Goal: Find specific page/section: Find specific page/section

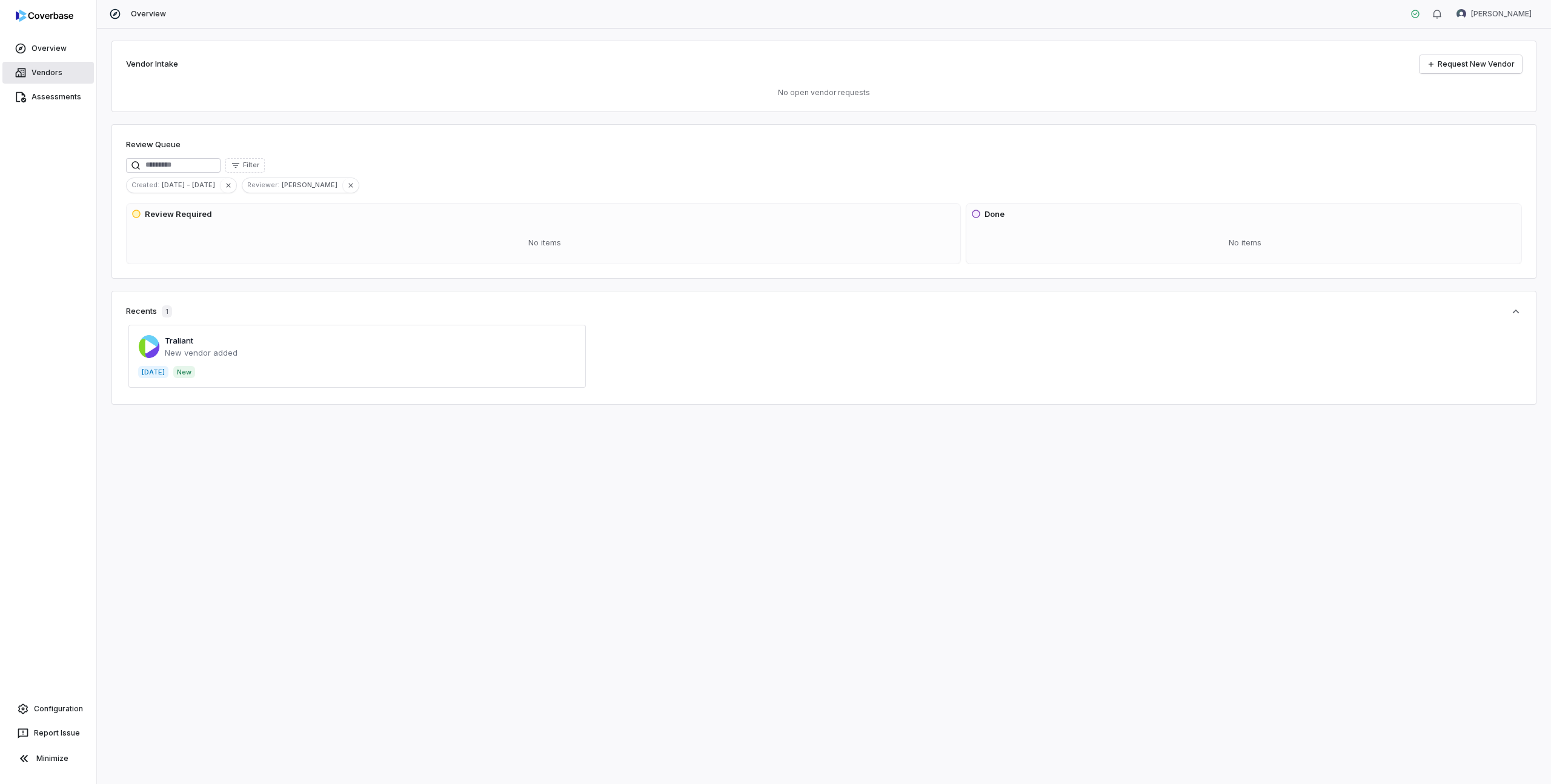
click at [61, 69] on link "Vendors" at bounding box center [48, 73] width 92 height 22
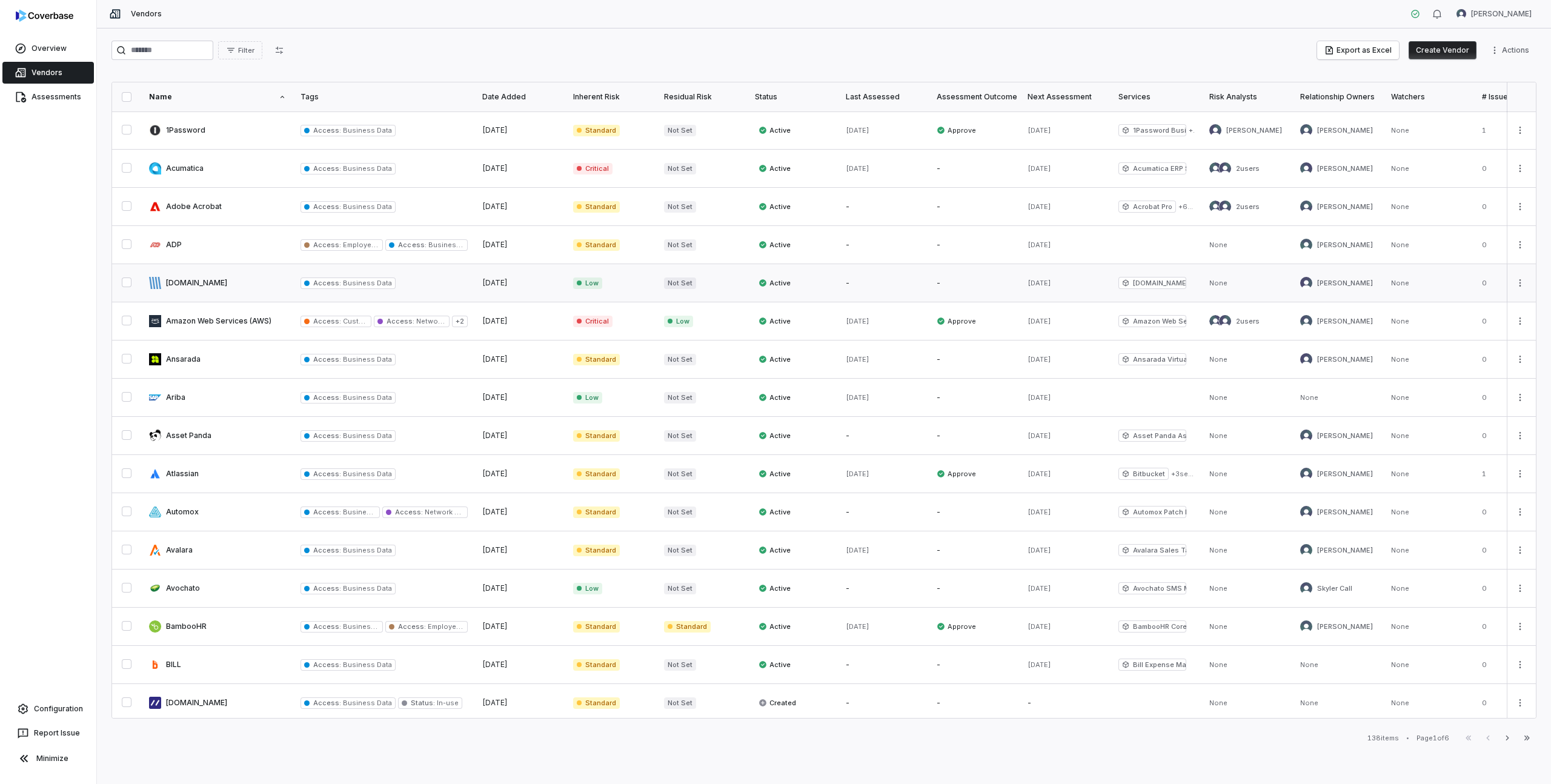
click at [188, 281] on link at bounding box center [218, 283] width 151 height 38
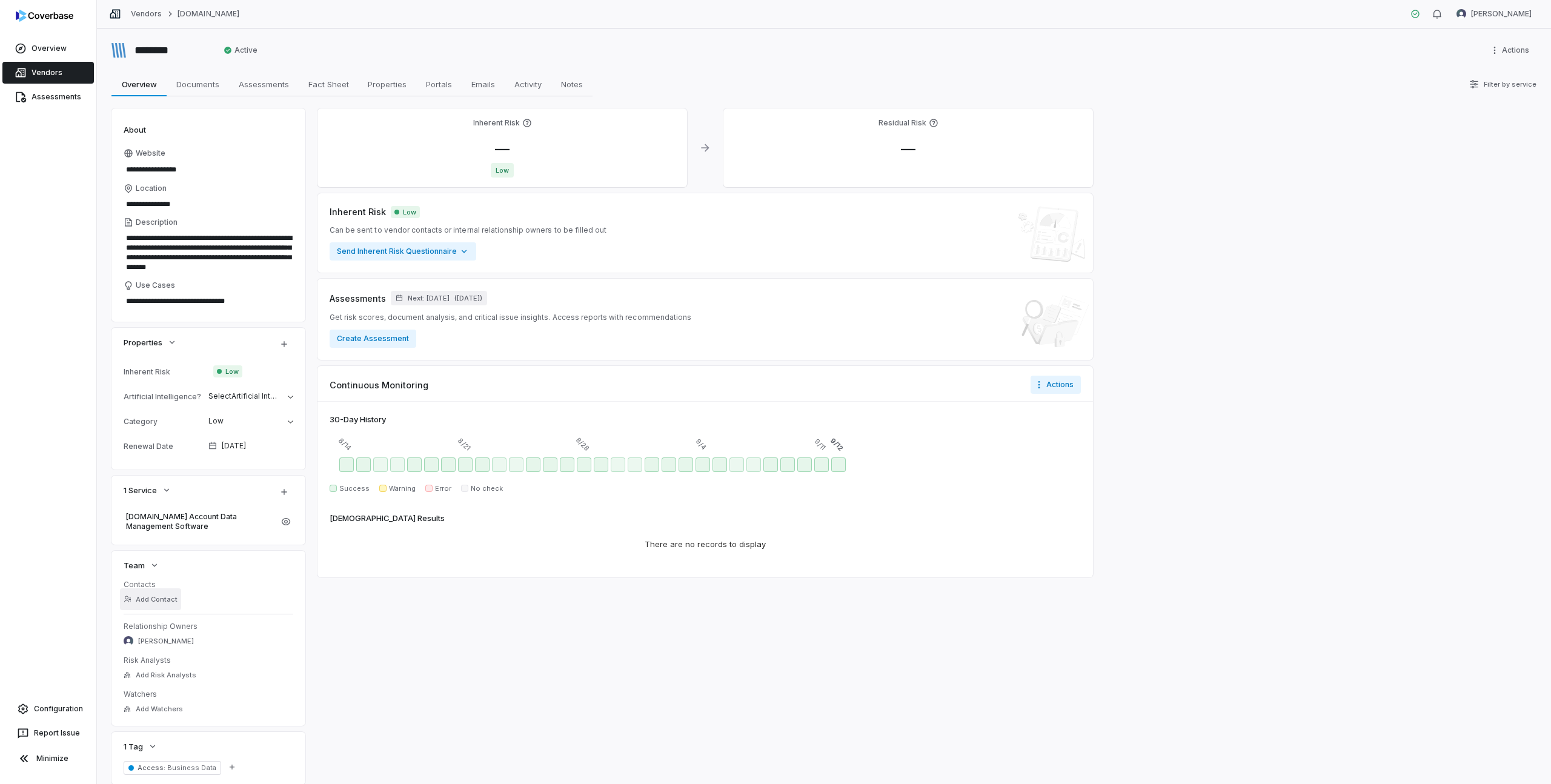
scroll to position [40, 0]
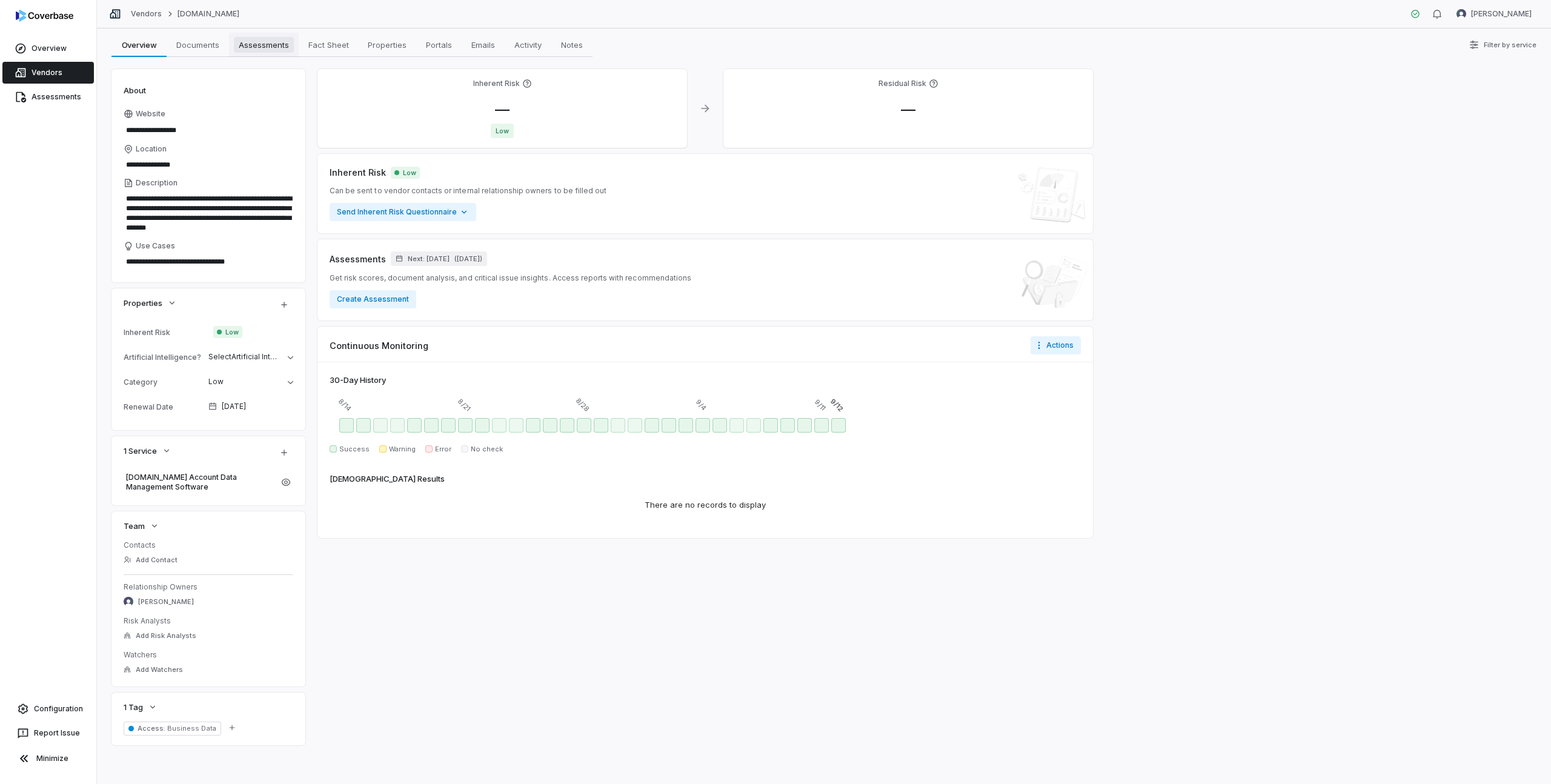
click at [247, 48] on span "Assessments" at bounding box center [263, 45] width 60 height 15
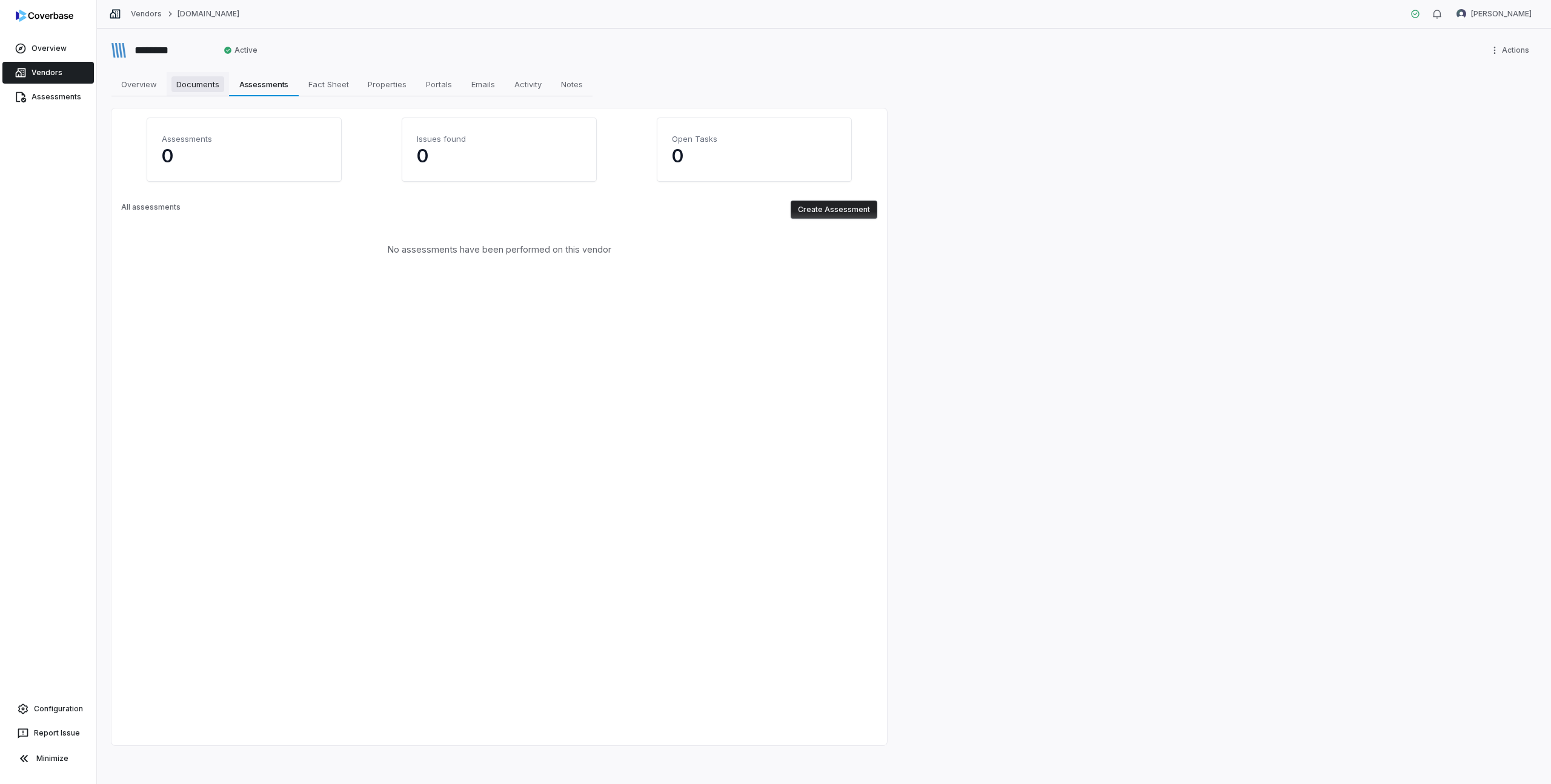
click at [187, 76] on span "Documents" at bounding box center [198, 84] width 53 height 15
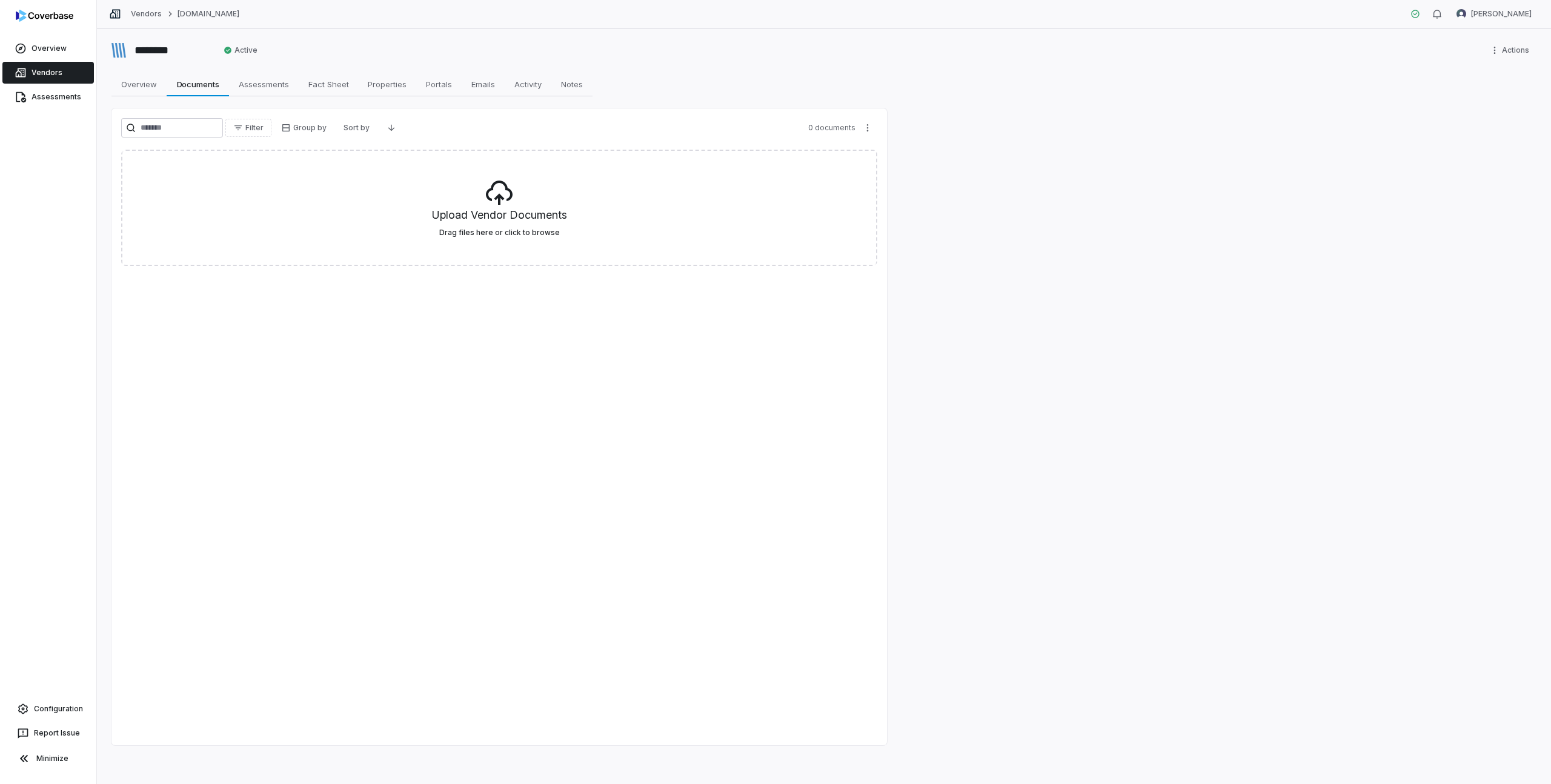
click at [73, 71] on link "Vendors" at bounding box center [48, 73] width 92 height 22
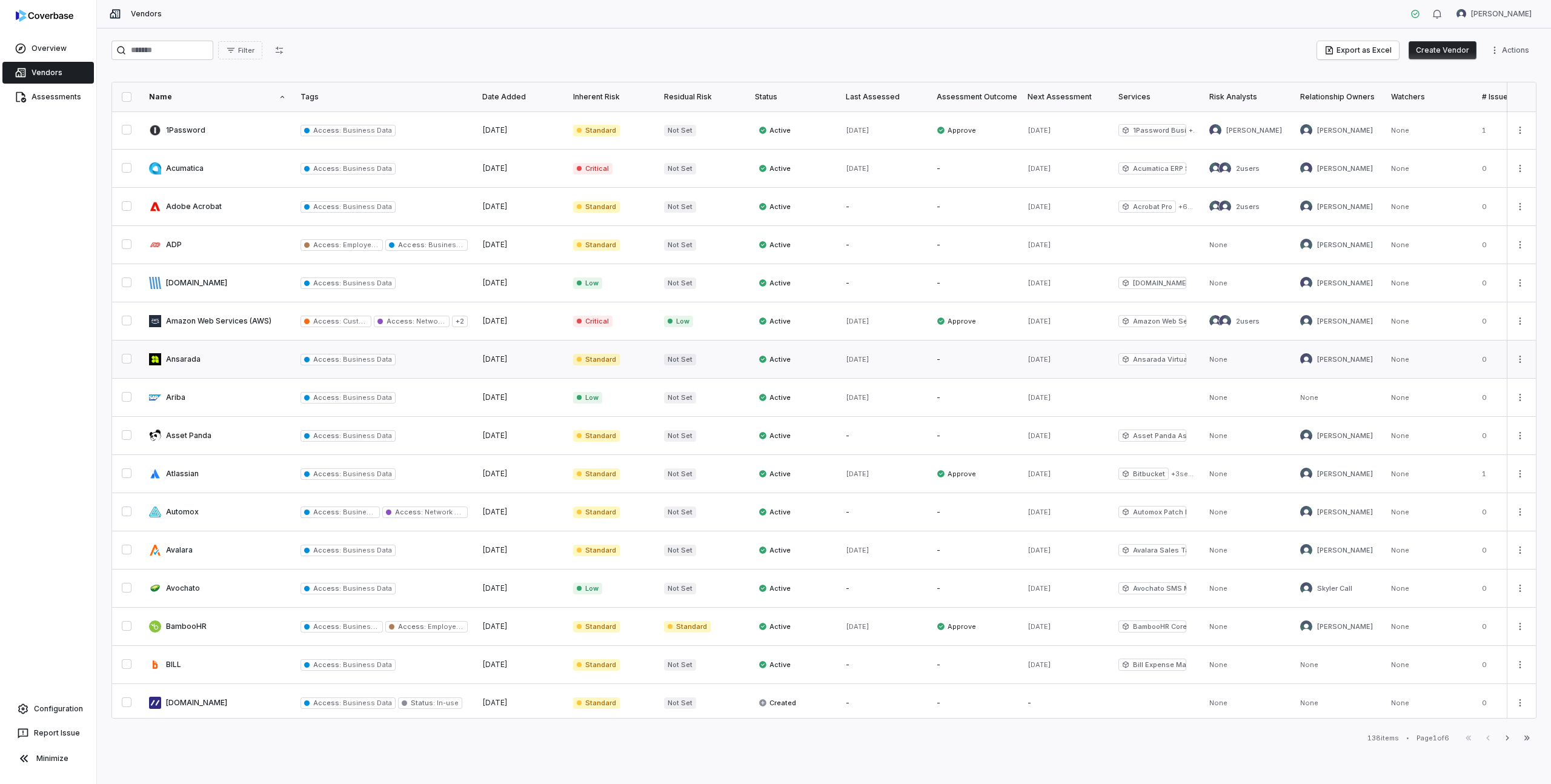
click at [185, 358] on link at bounding box center [218, 359] width 151 height 38
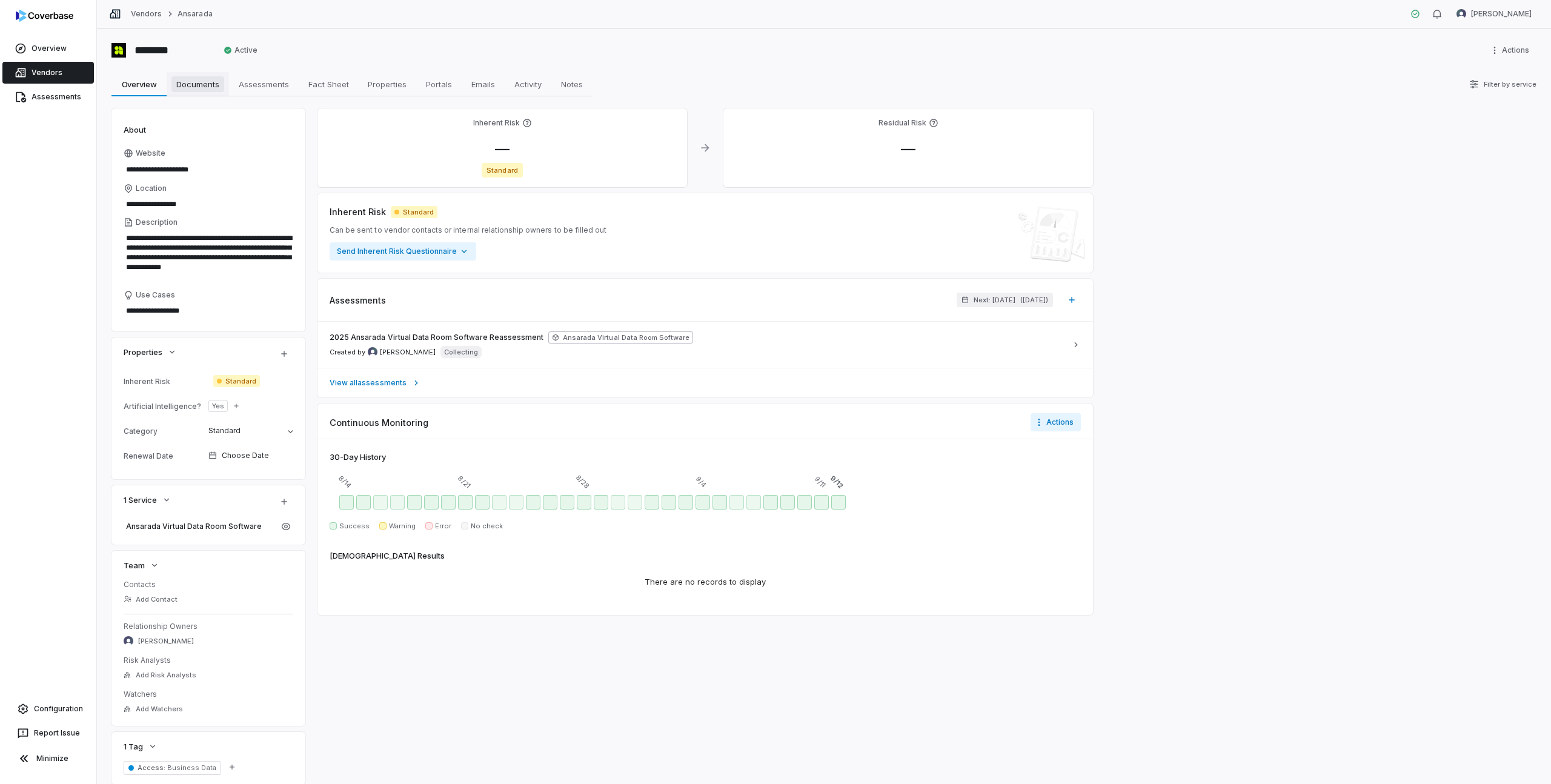
click at [193, 79] on span "Documents" at bounding box center [198, 84] width 53 height 15
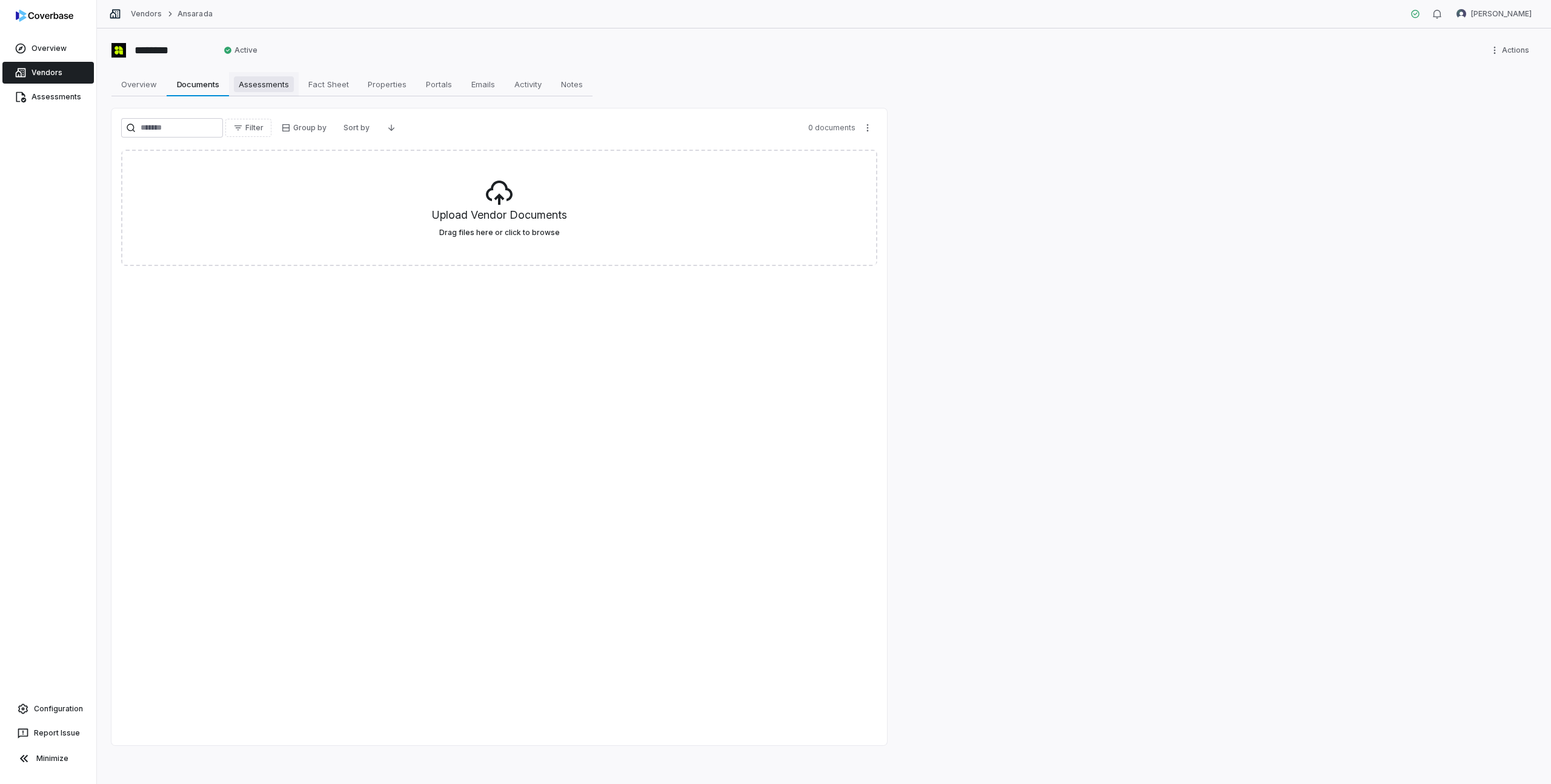
click at [250, 87] on span "Assessments" at bounding box center [263, 84] width 60 height 15
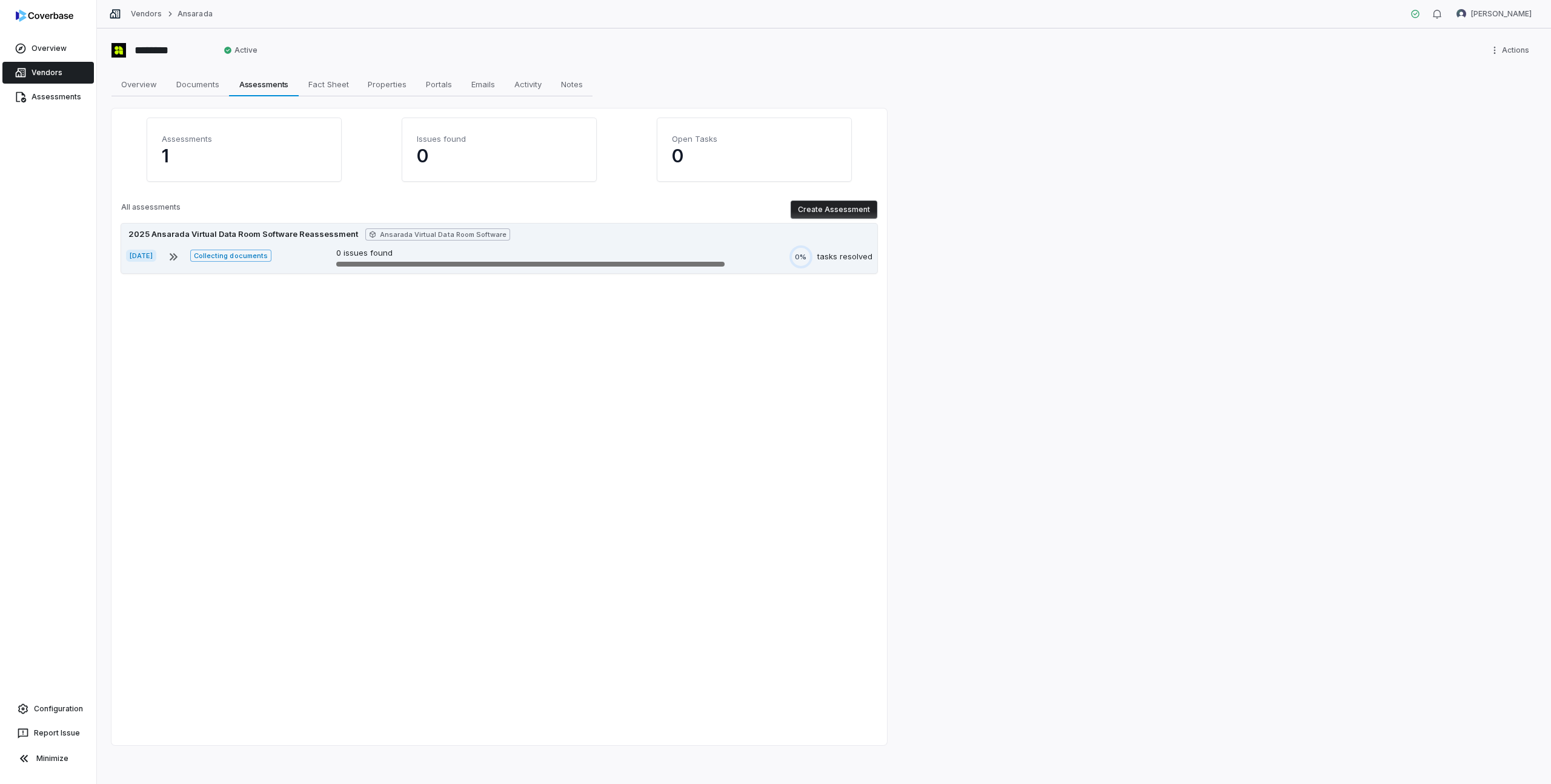
click at [270, 229] on div "2025 Ansarada Virtual Data Room Software Reassessment" at bounding box center [243, 234] width 234 height 12
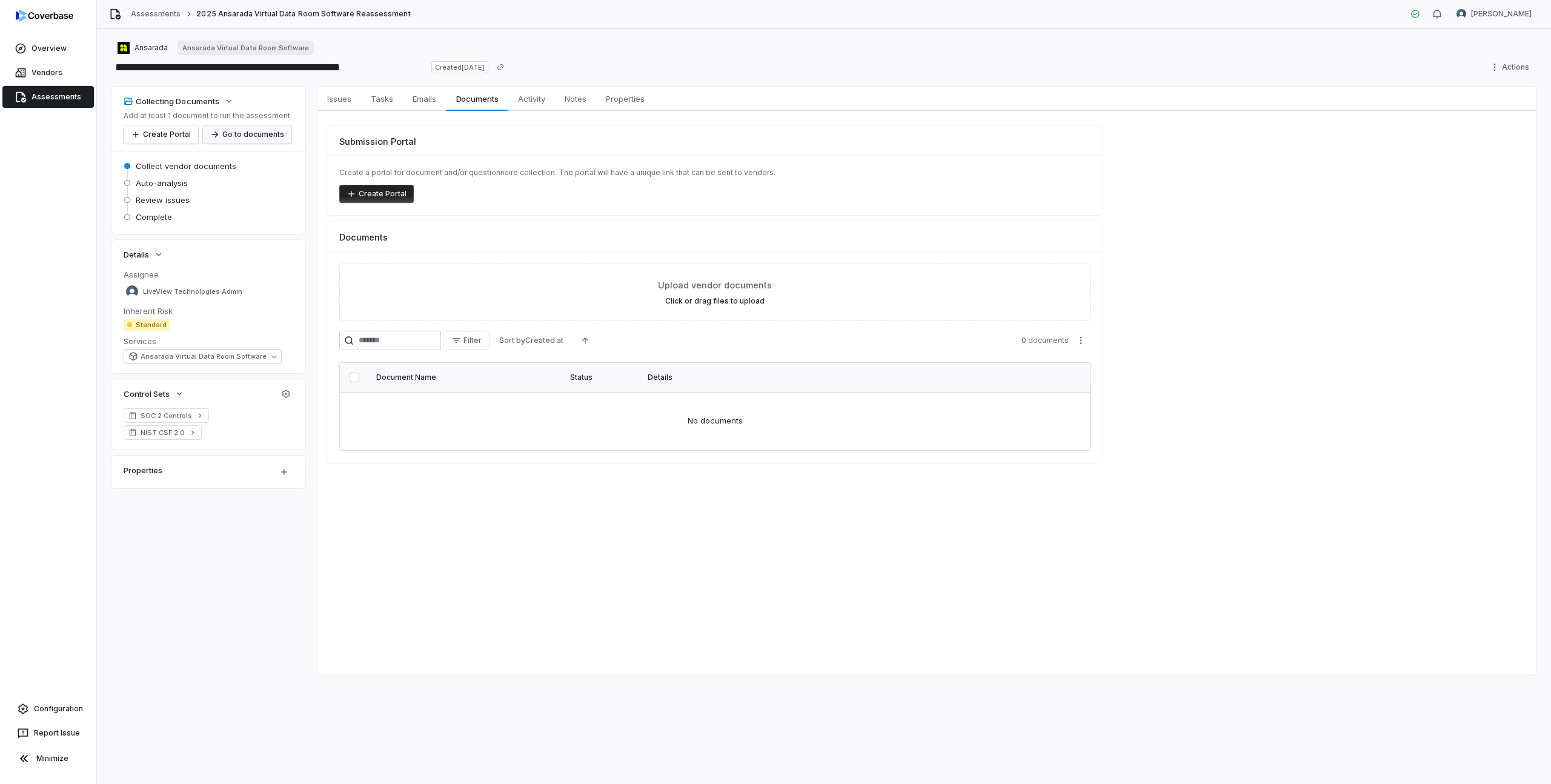
click at [269, 131] on button "Go to documents" at bounding box center [247, 134] width 89 height 18
click at [43, 74] on span "Vendors" at bounding box center [47, 73] width 31 height 10
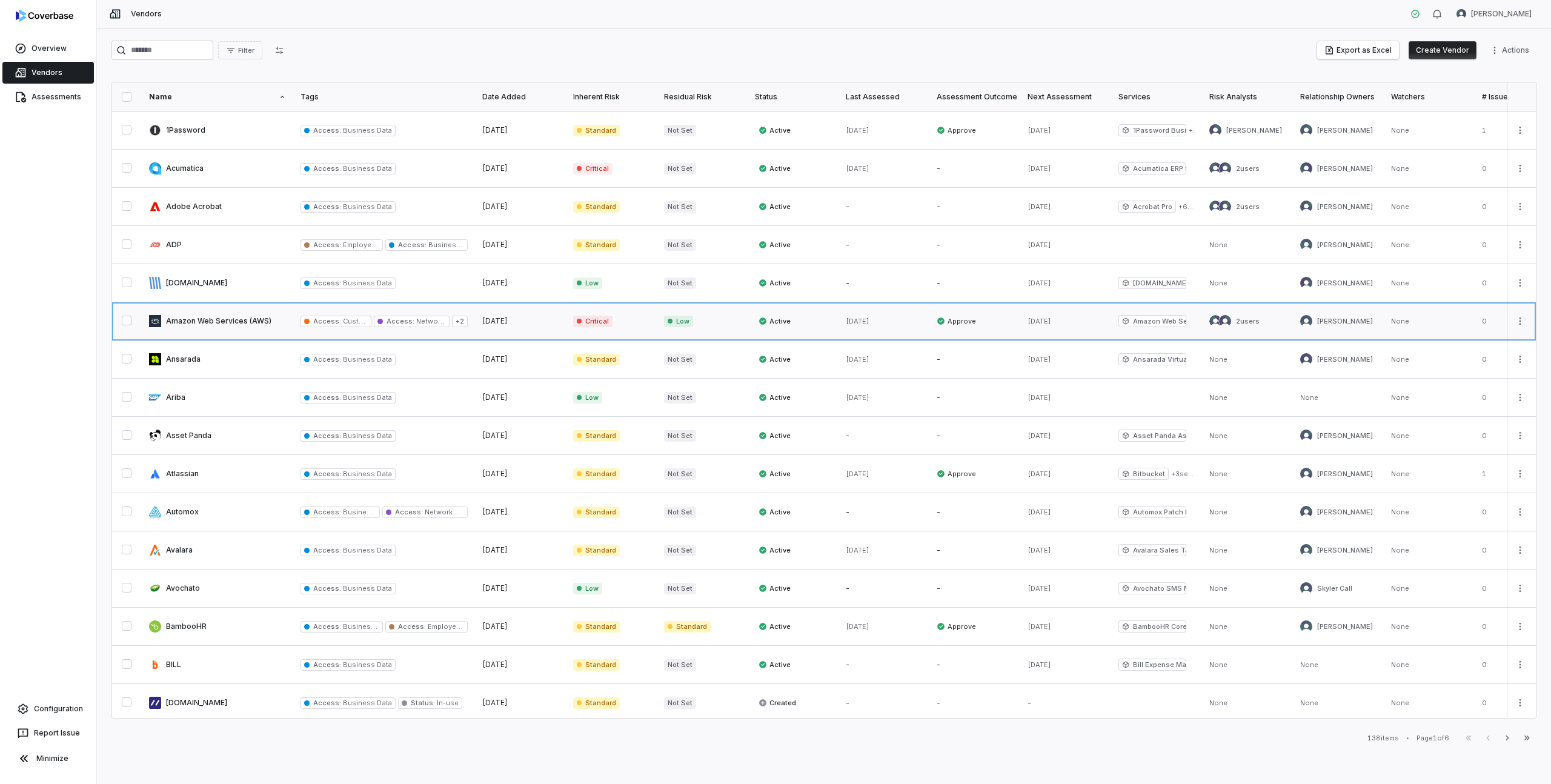
click at [203, 320] on link at bounding box center [218, 321] width 151 height 38
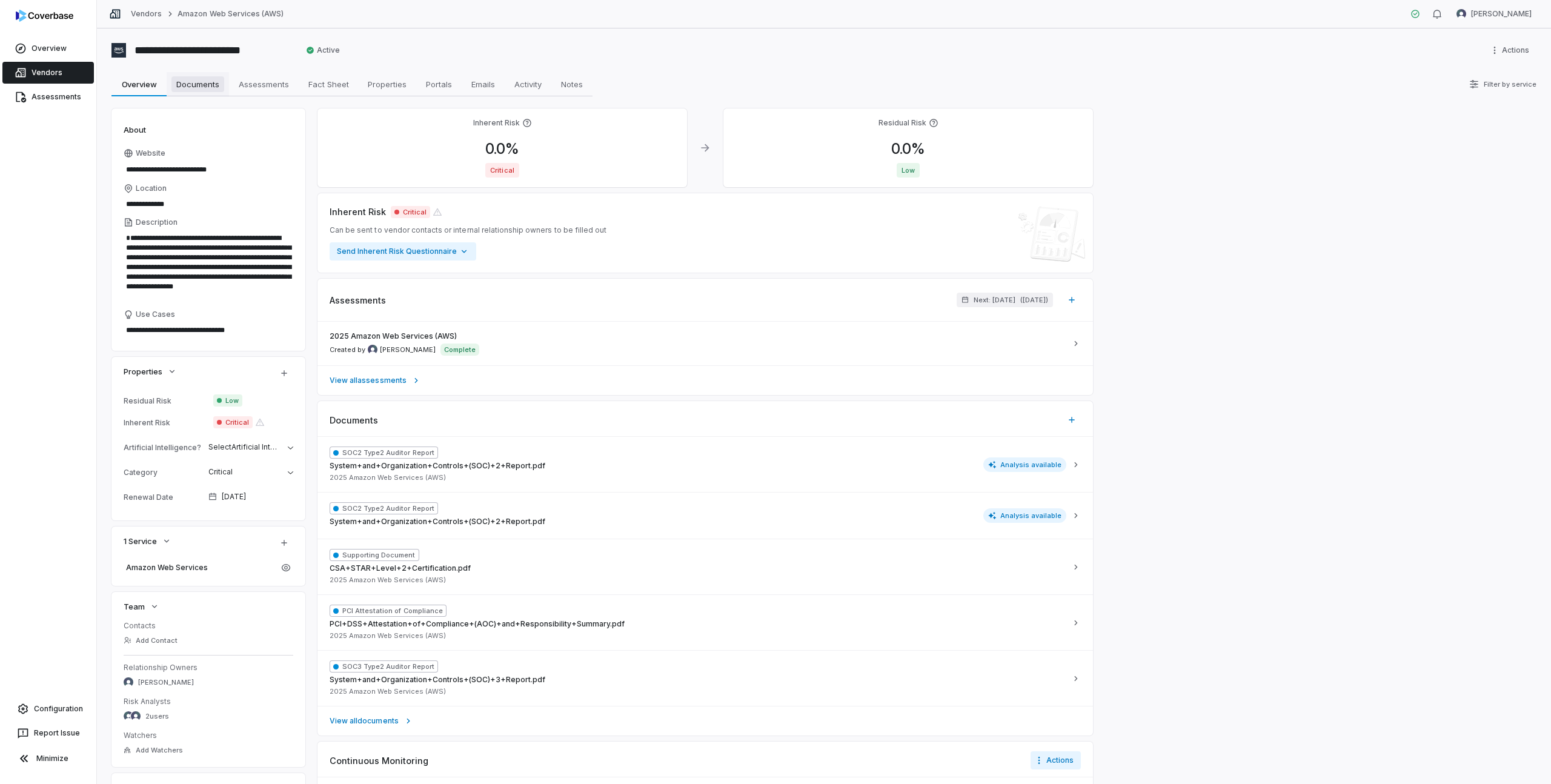
click at [226, 93] on link "Documents Documents" at bounding box center [198, 84] width 63 height 24
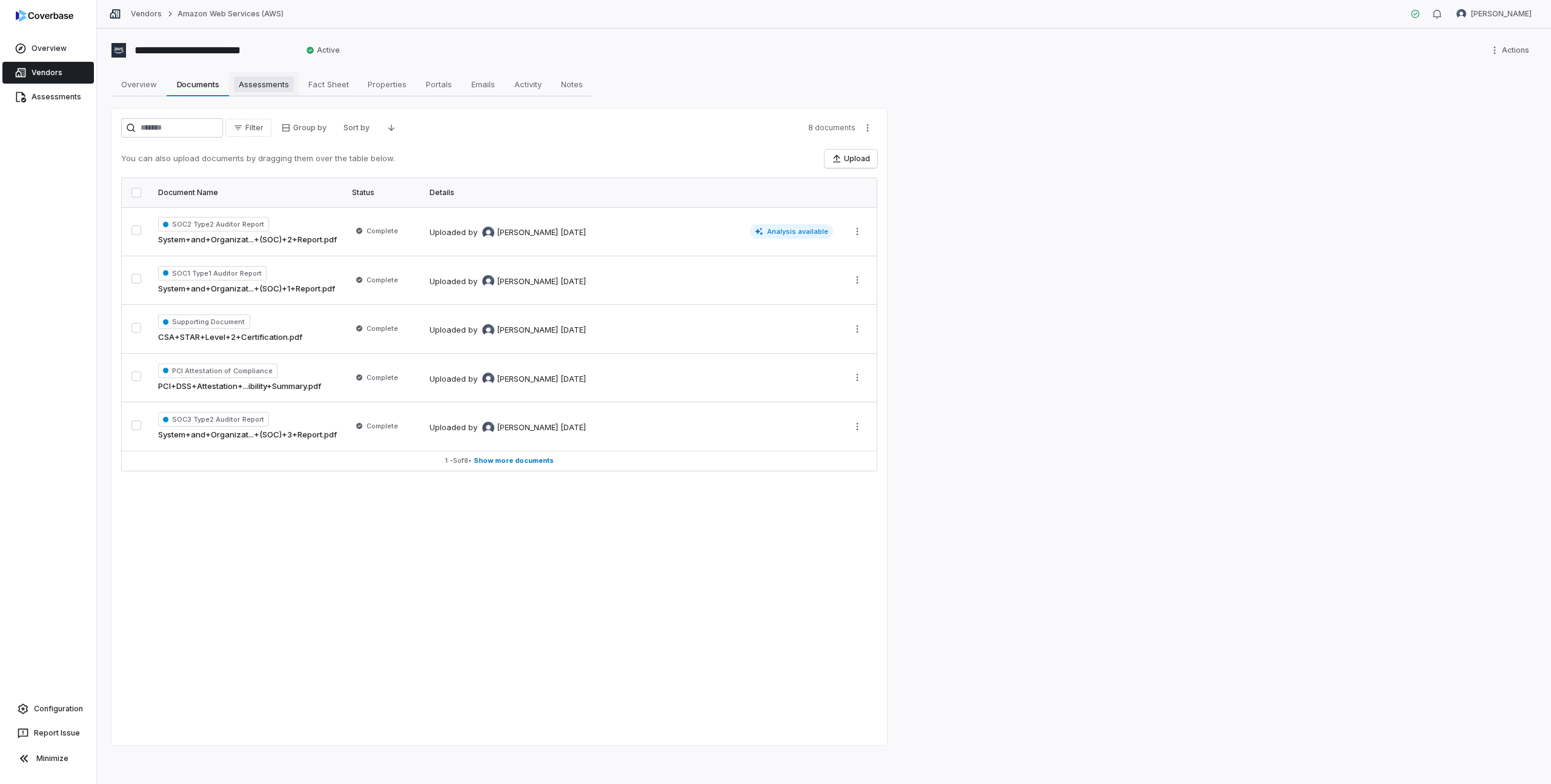
click at [253, 89] on span "Assessments" at bounding box center [263, 84] width 60 height 15
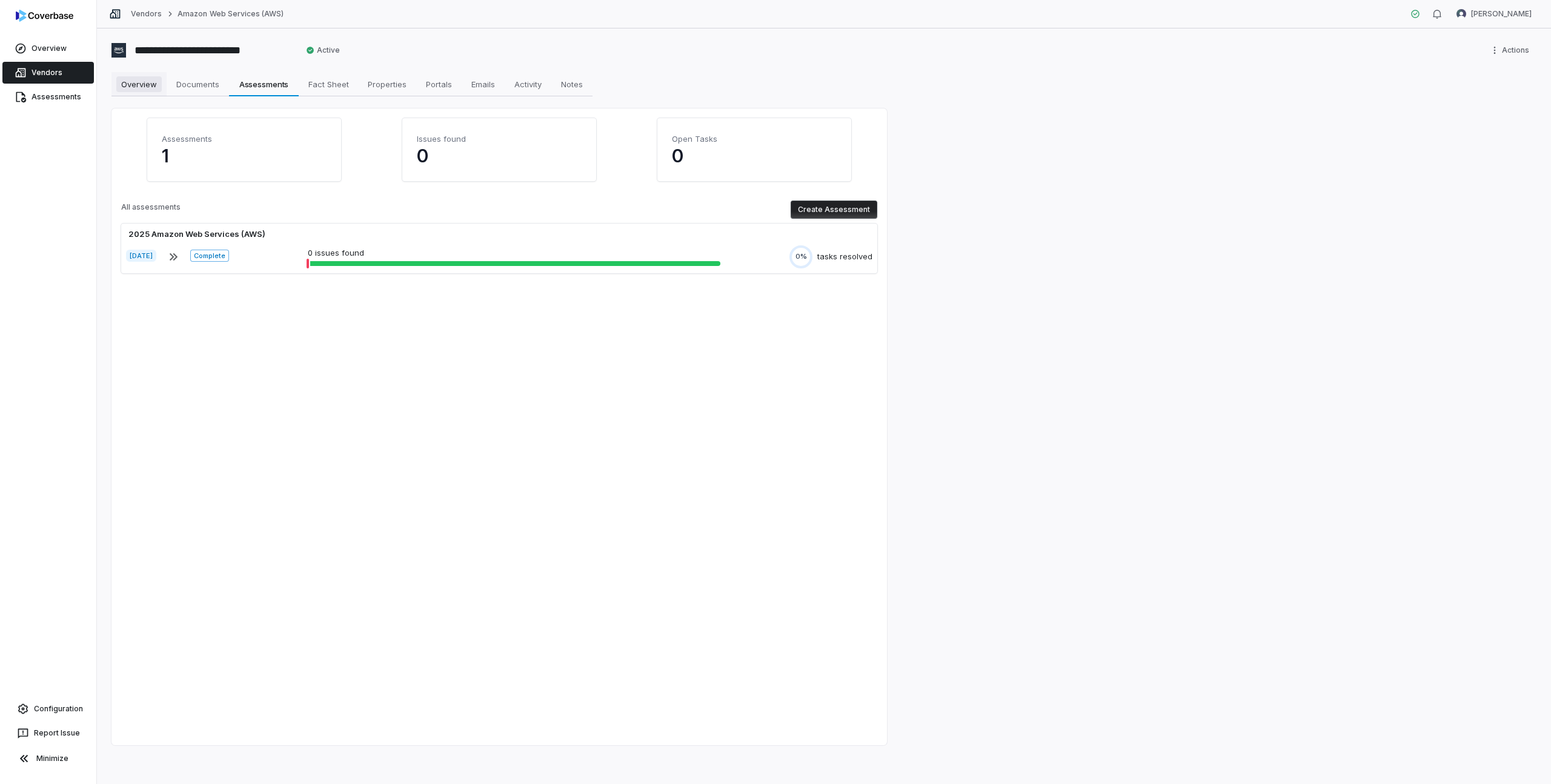
click at [147, 95] on link "Overview Overview" at bounding box center [139, 84] width 55 height 24
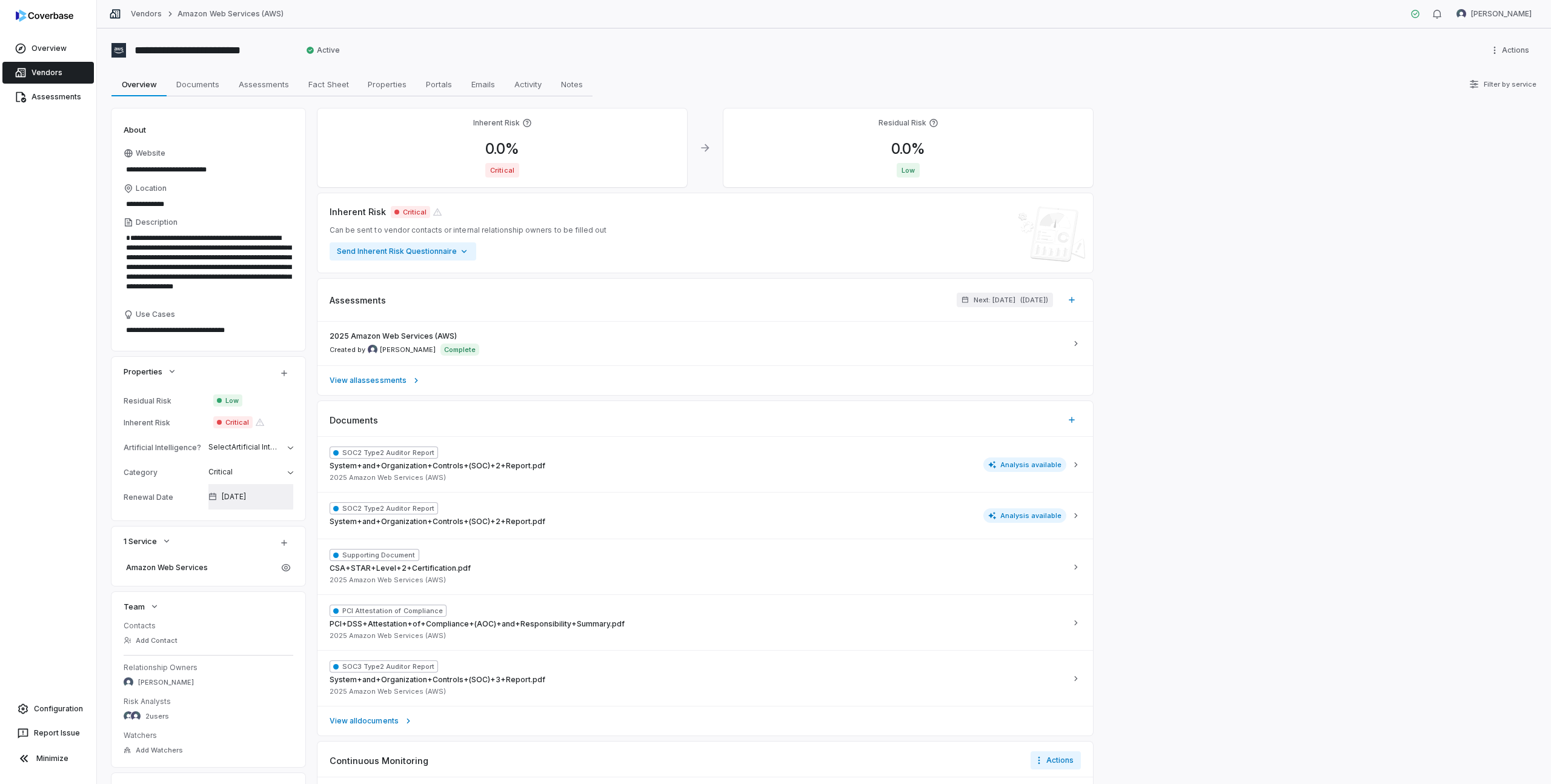
click at [271, 491] on button "[DATE]" at bounding box center [250, 496] width 94 height 25
click at [260, 562] on icon "Go to previous month" at bounding box center [256, 562] width 10 height 10
click at [286, 750] on button "Cancel" at bounding box center [285, 749] width 33 height 14
click at [169, 542] on icon "button" at bounding box center [167, 541] width 10 height 10
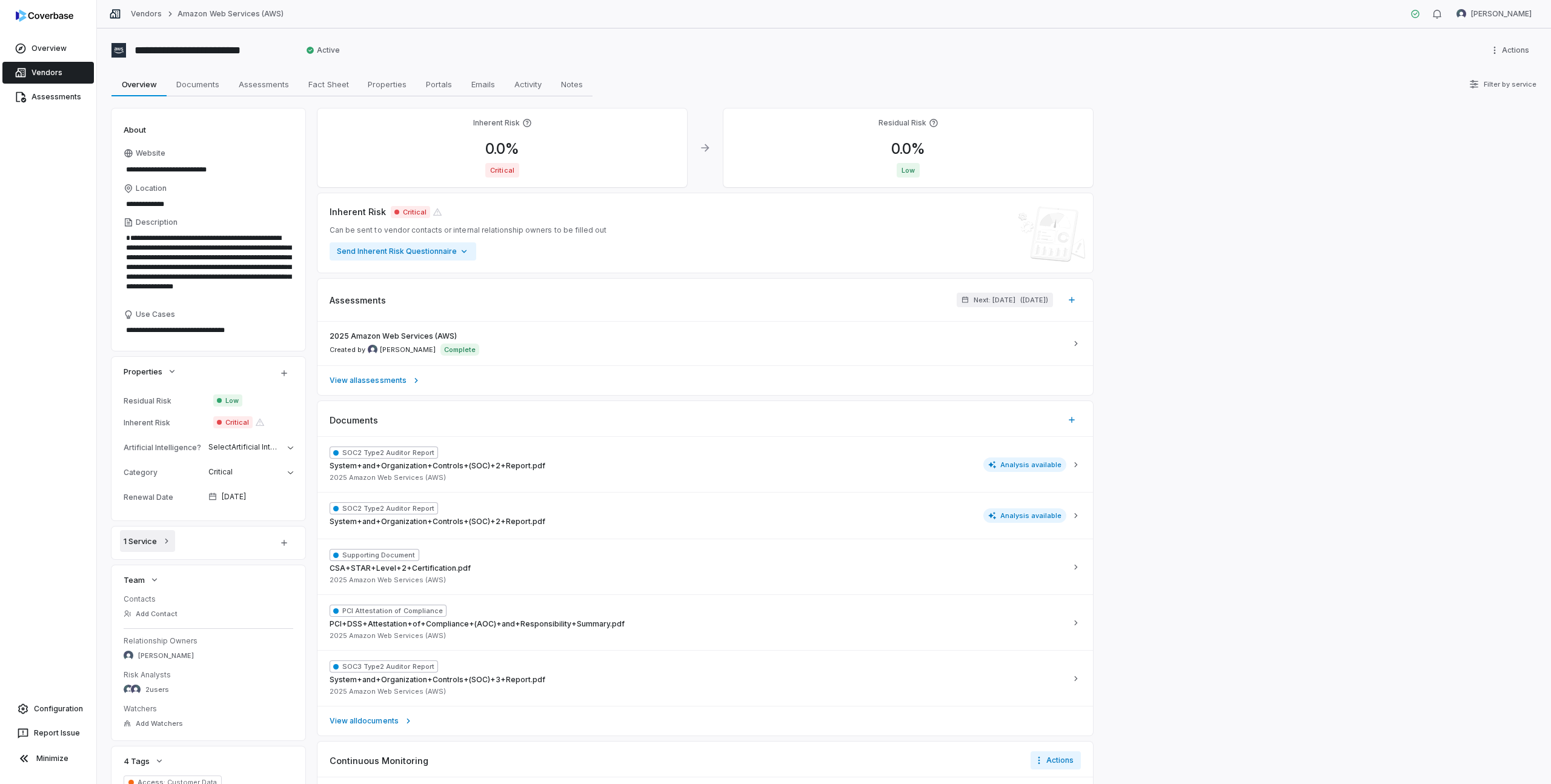
click at [169, 542] on icon "button" at bounding box center [167, 541] width 10 height 10
click at [208, 82] on span "Documents" at bounding box center [198, 84] width 53 height 15
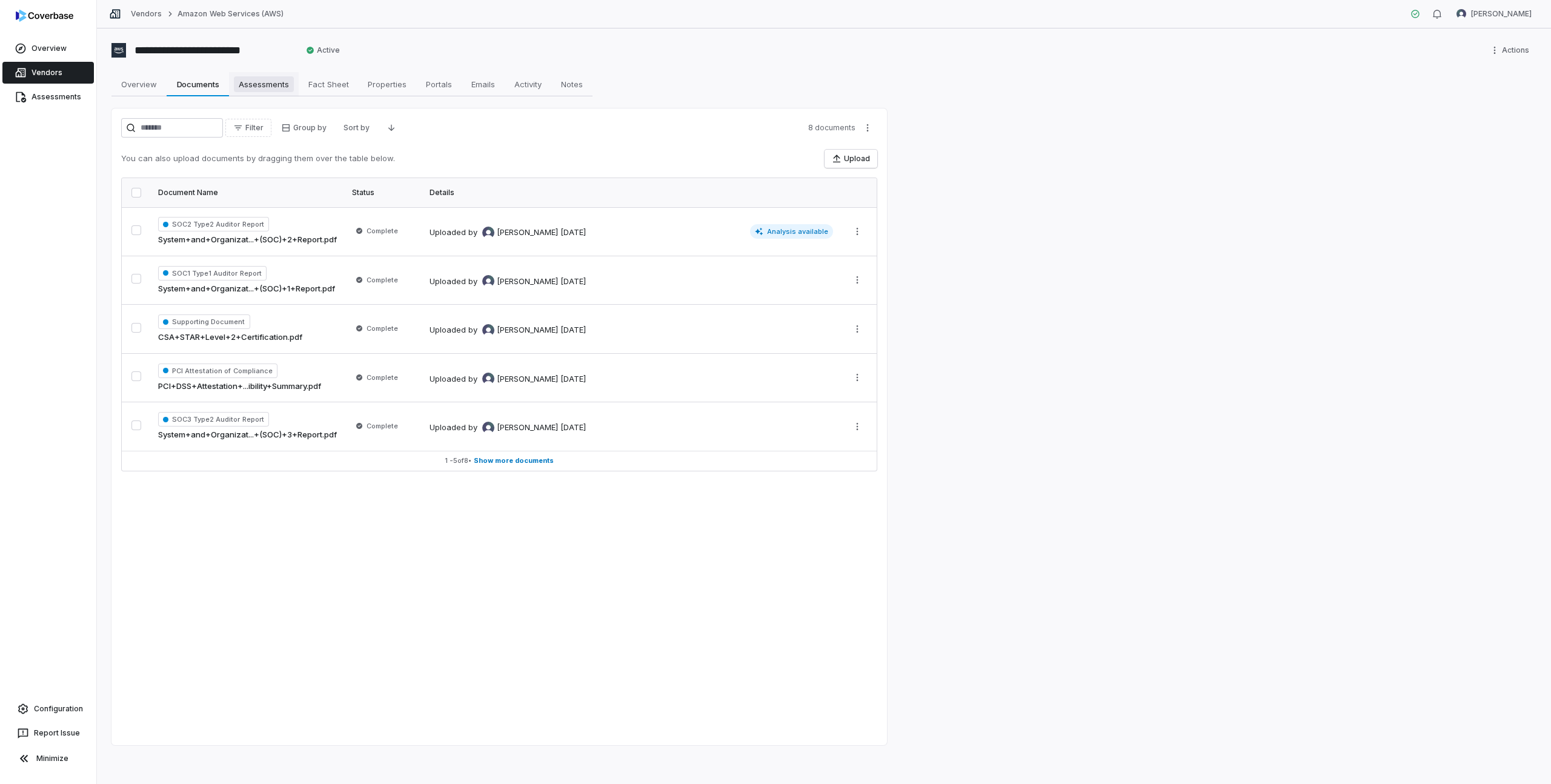
click at [266, 84] on span "Assessments" at bounding box center [263, 84] width 60 height 15
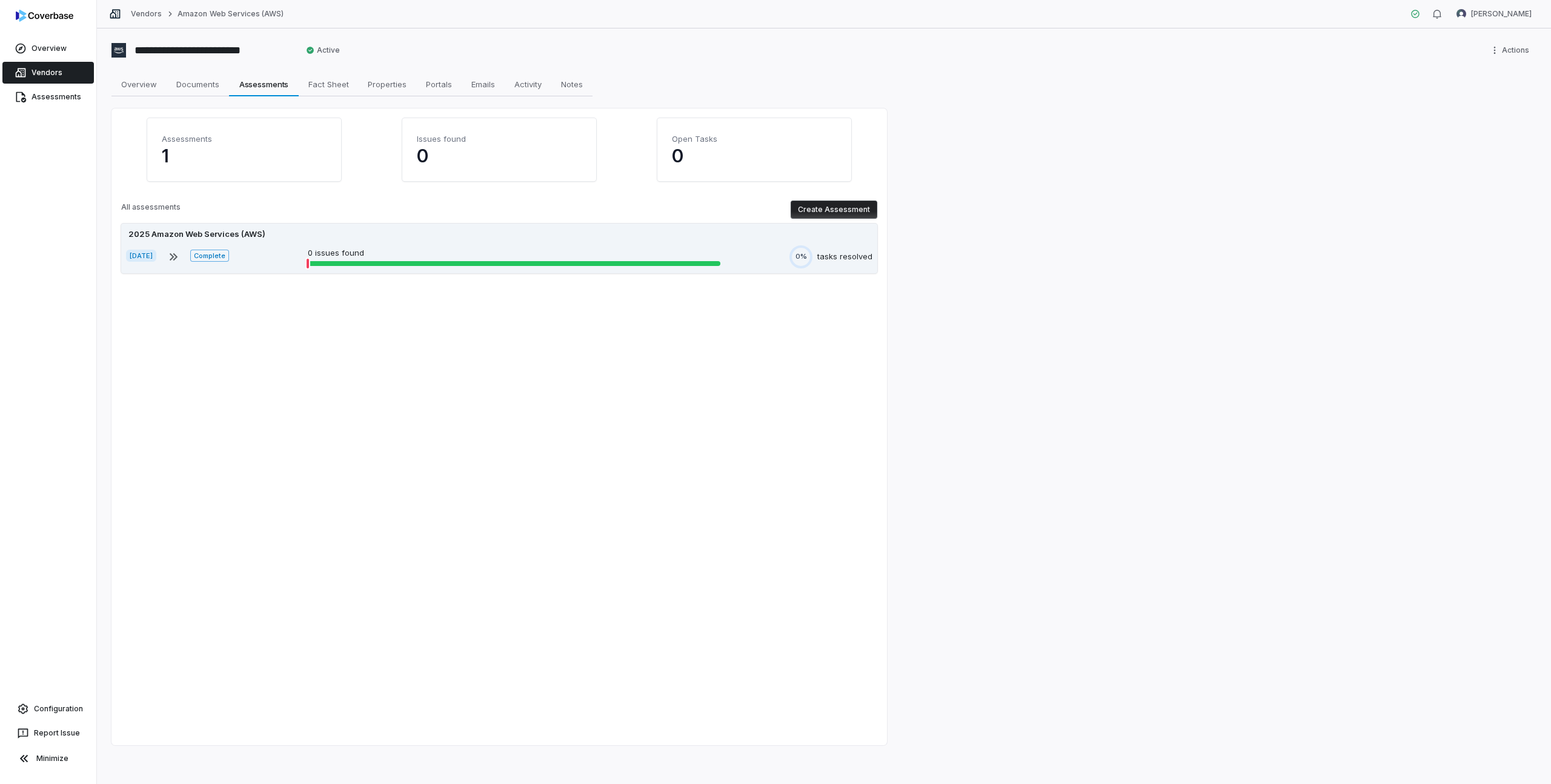
click at [347, 242] on div "2025 Amazon Web Services (AWS) [DATE] Complete 0 issues found 0% tasks resolved" at bounding box center [499, 249] width 756 height 50
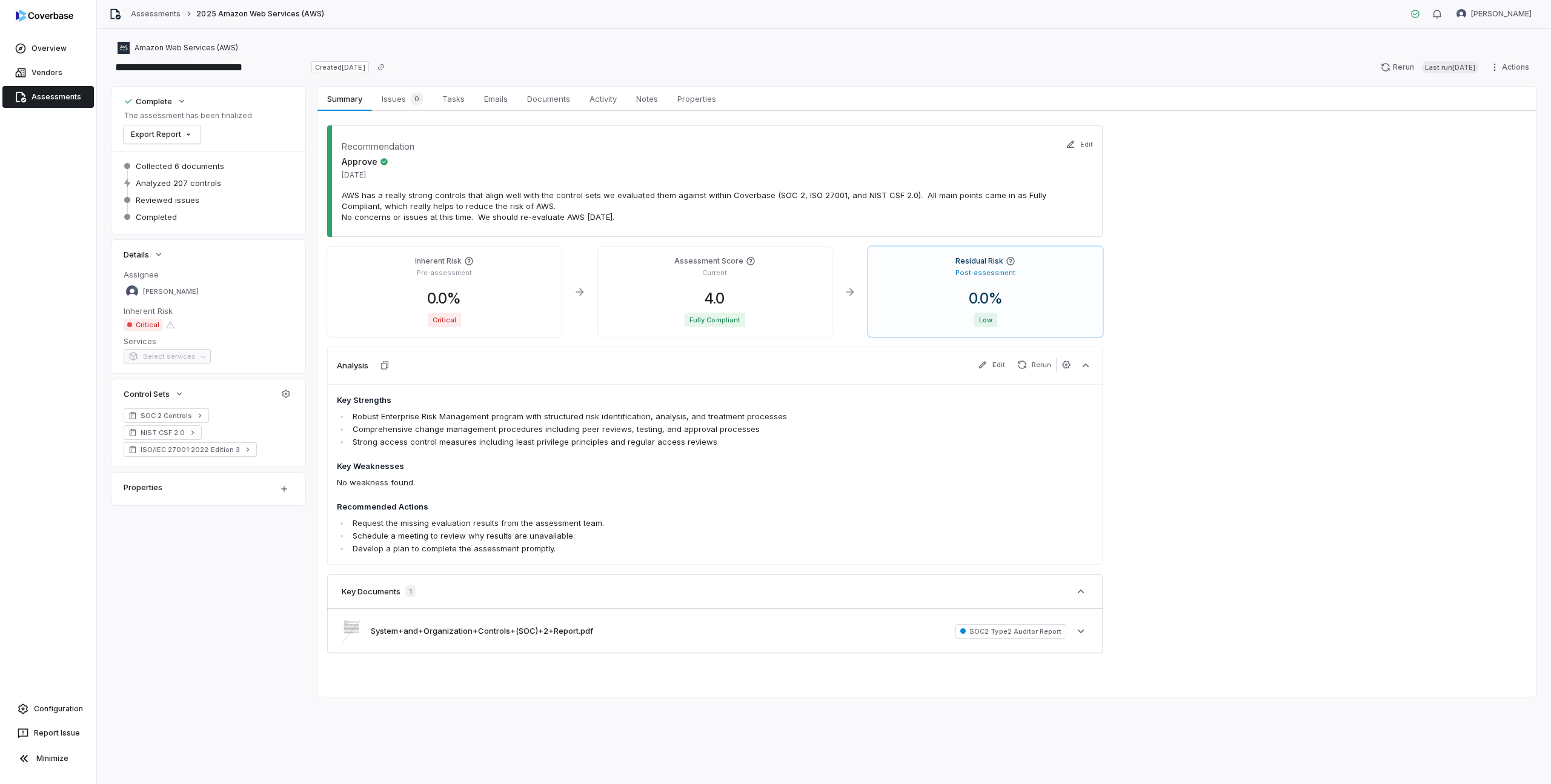
click at [405, 423] on li "Comprehensive change management procedures including peer reviews, testing, and…" at bounding box center [645, 429] width 592 height 13
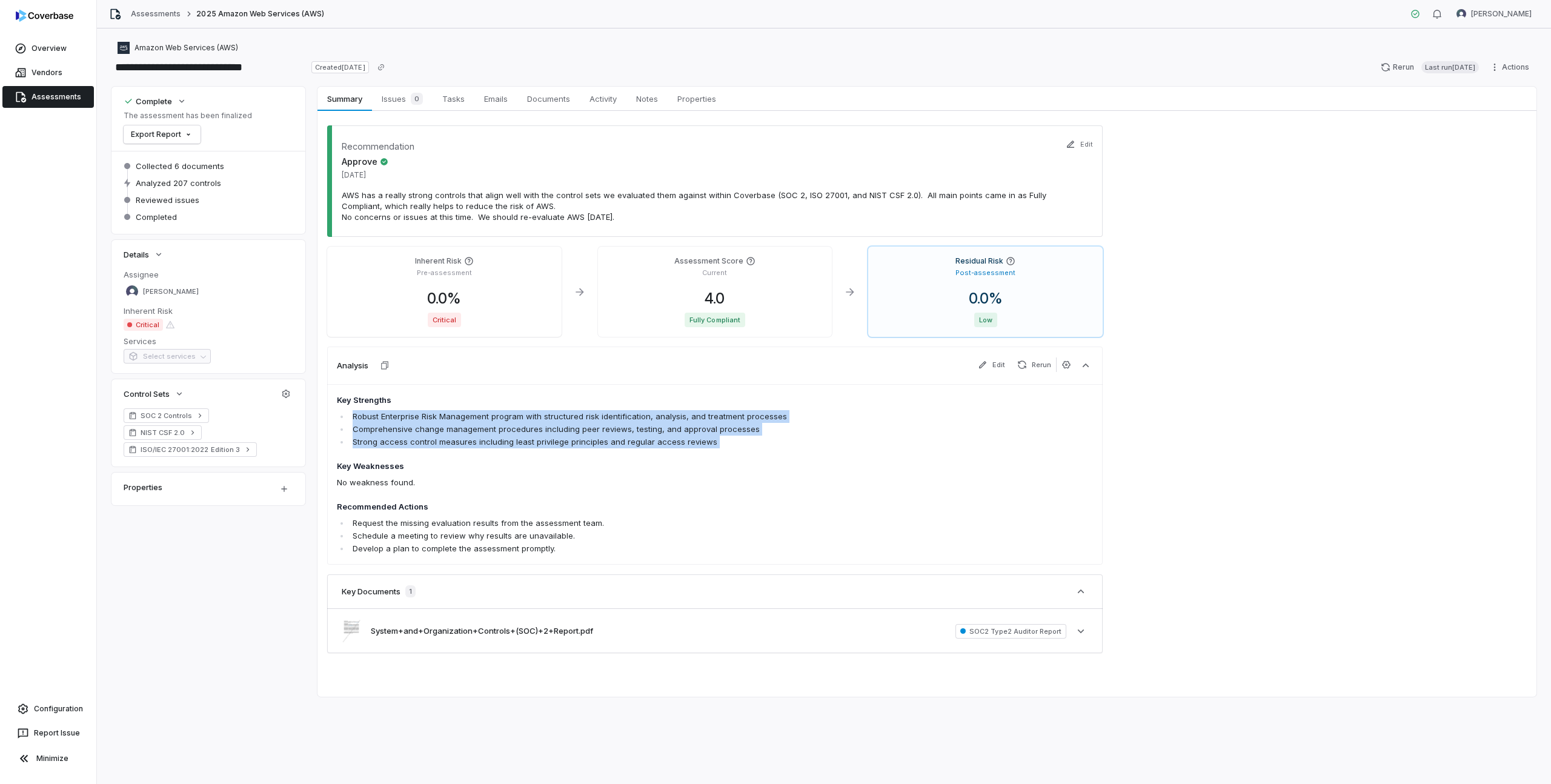
drag, startPoint x: 349, startPoint y: 415, endPoint x: 630, endPoint y: 456, distance: 284.0
click at [630, 456] on span "Key Strengths Robust Enterprise Risk Management program with structured risk id…" at bounding box center [639, 474] width 604 height 161
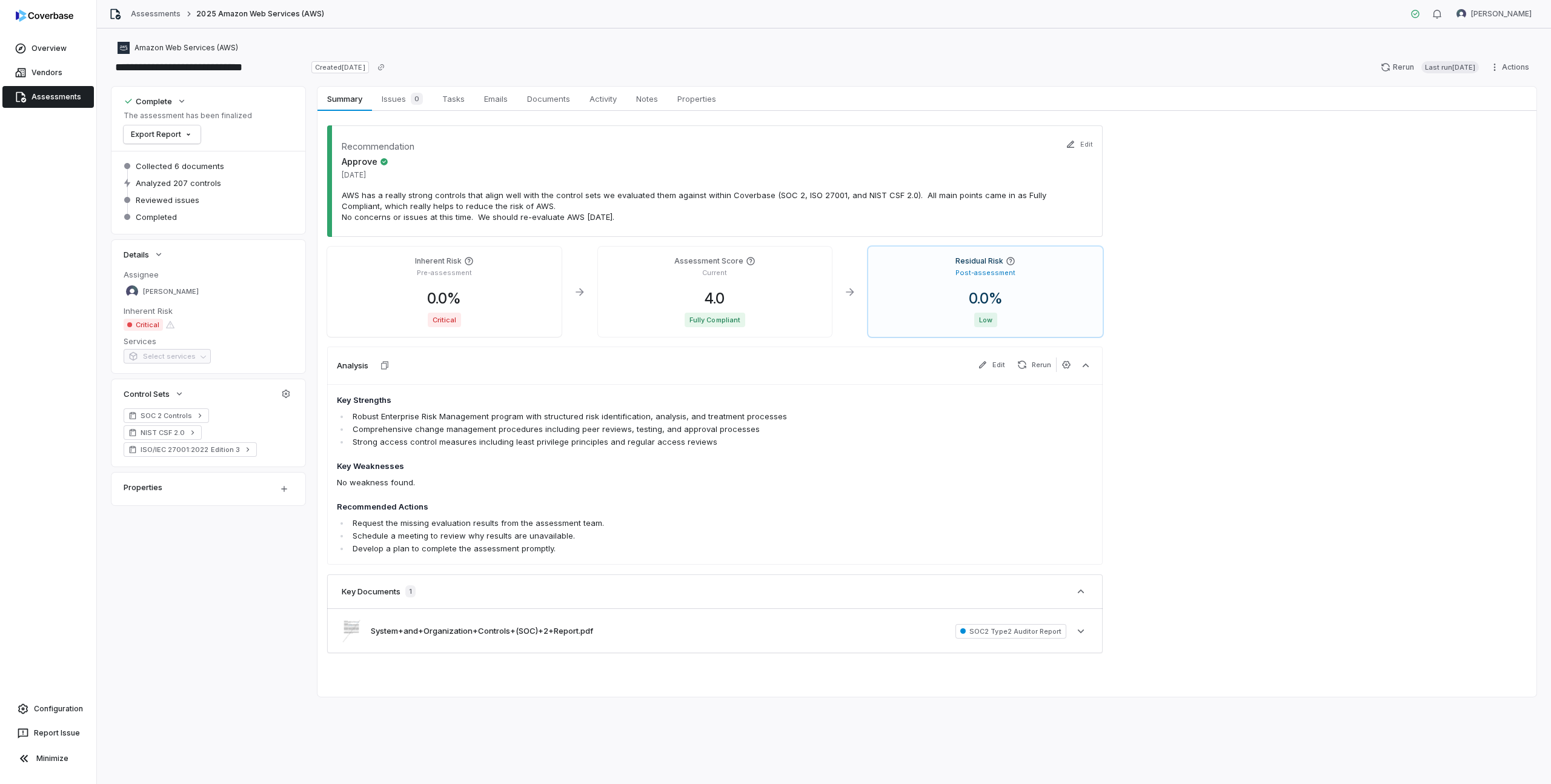
click at [464, 283] on div "Inherent Risk Pre-assessment 0.0 % Critical" at bounding box center [444, 292] width 234 height 90
click at [448, 301] on span "0.0 %" at bounding box center [444, 298] width 53 height 17
click at [480, 373] on body "**********" at bounding box center [776, 392] width 1551 height 784
click at [476, 335] on html "**********" at bounding box center [776, 392] width 1551 height 784
click at [472, 371] on body "**********" at bounding box center [776, 392] width 1551 height 784
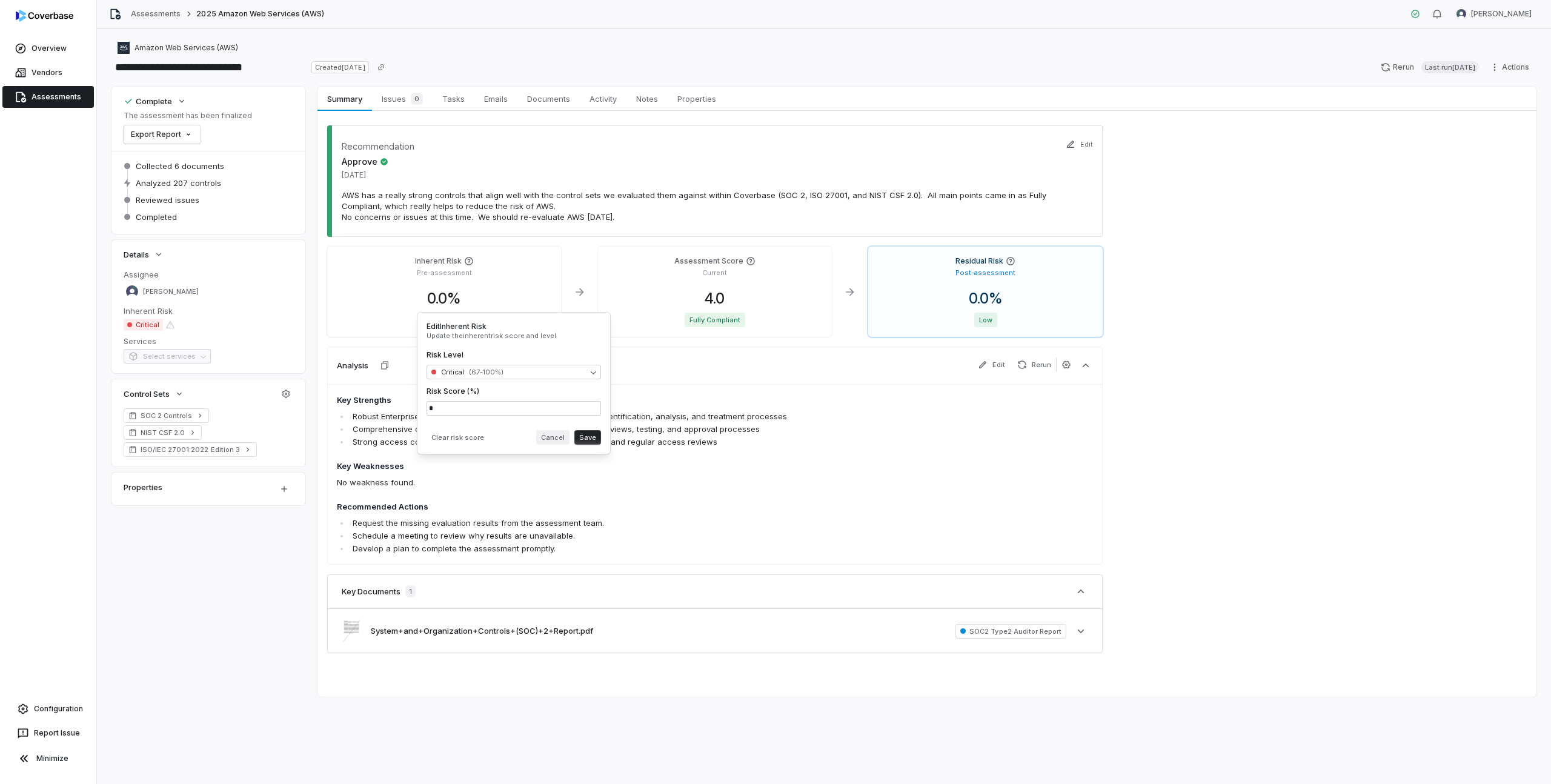
click at [560, 438] on button "Cancel" at bounding box center [553, 437] width 33 height 14
click at [51, 79] on link "Vendors" at bounding box center [48, 73] width 92 height 22
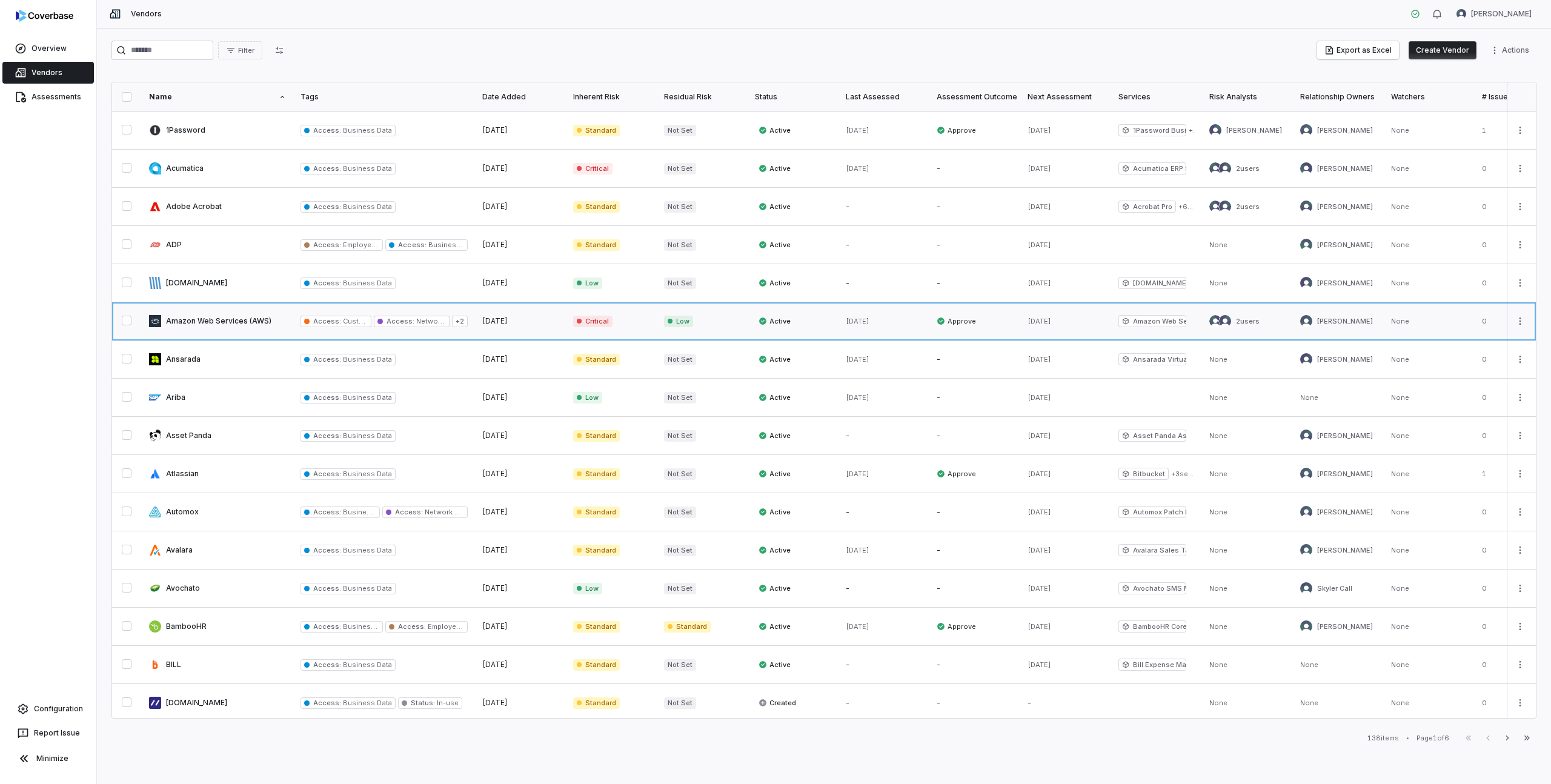
click at [180, 317] on link at bounding box center [218, 321] width 151 height 38
type textarea "*"
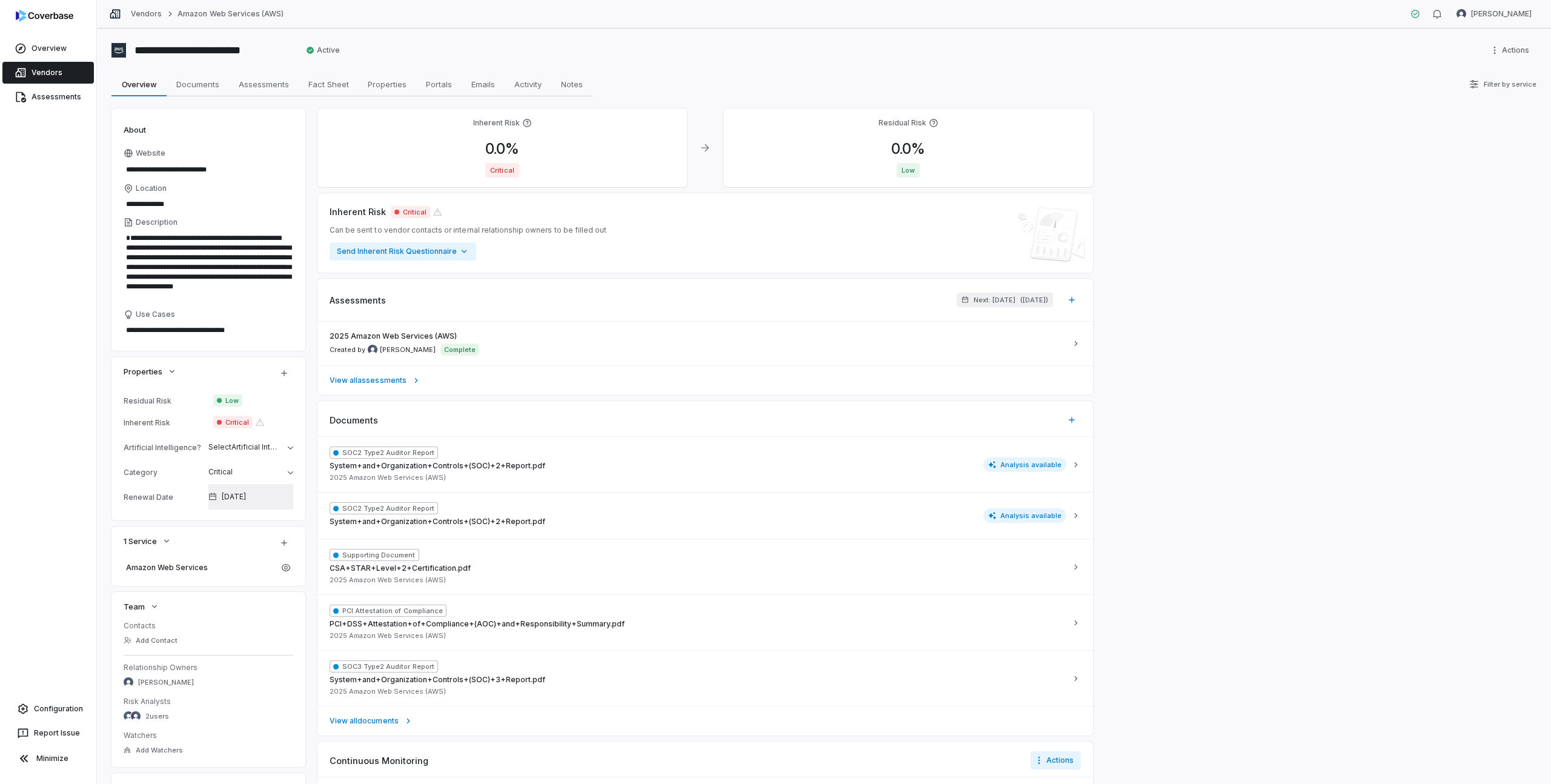
click at [246, 496] on span "[DATE]" at bounding box center [234, 497] width 24 height 10
click at [175, 534] on input "**********" at bounding box center [251, 533] width 167 height 19
drag, startPoint x: 177, startPoint y: 534, endPoint x: 169, endPoint y: 534, distance: 8.0
click at [169, 534] on input "**********" at bounding box center [251, 533] width 167 height 19
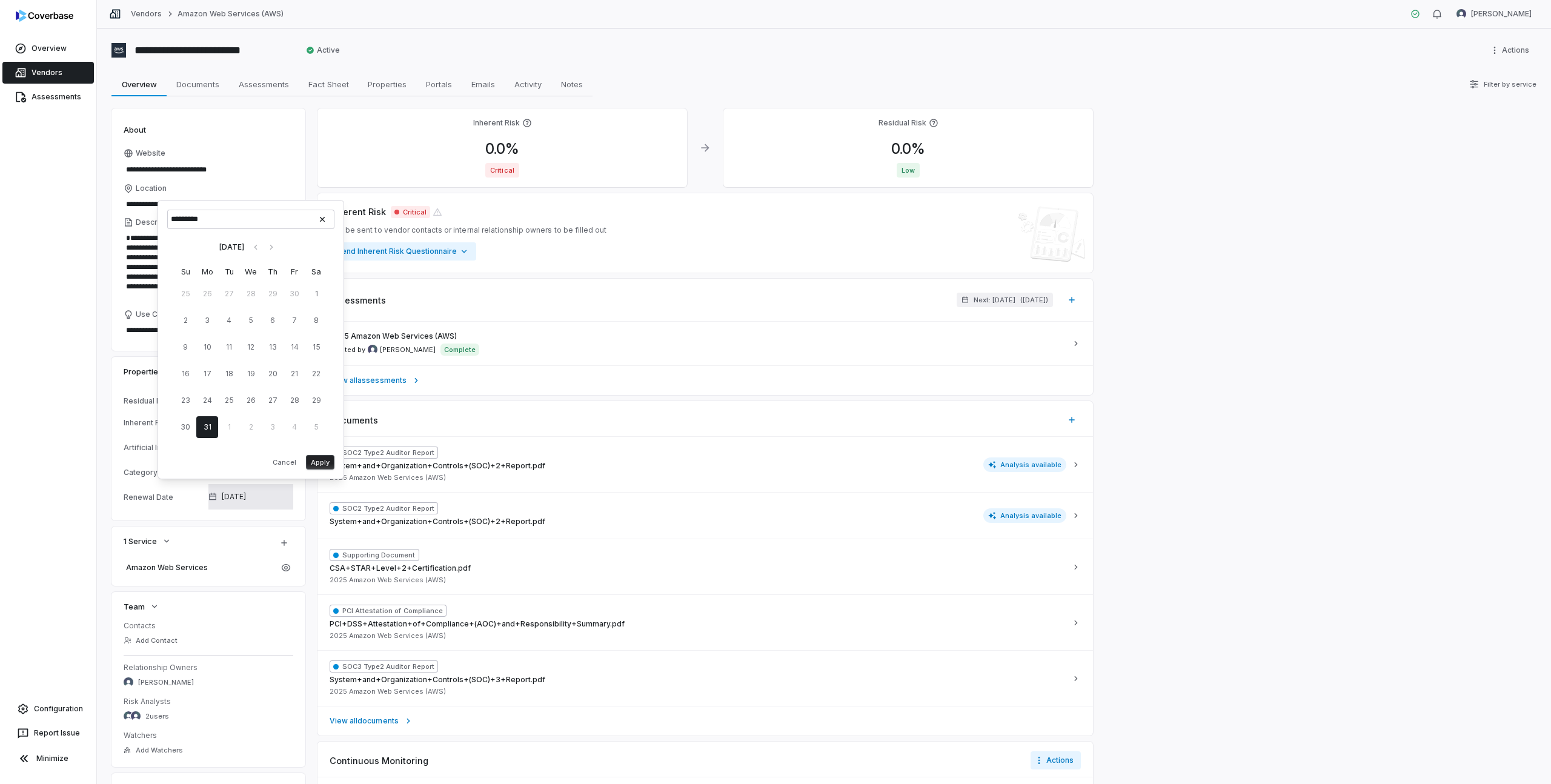
click at [212, 221] on input "*********" at bounding box center [251, 219] width 167 height 19
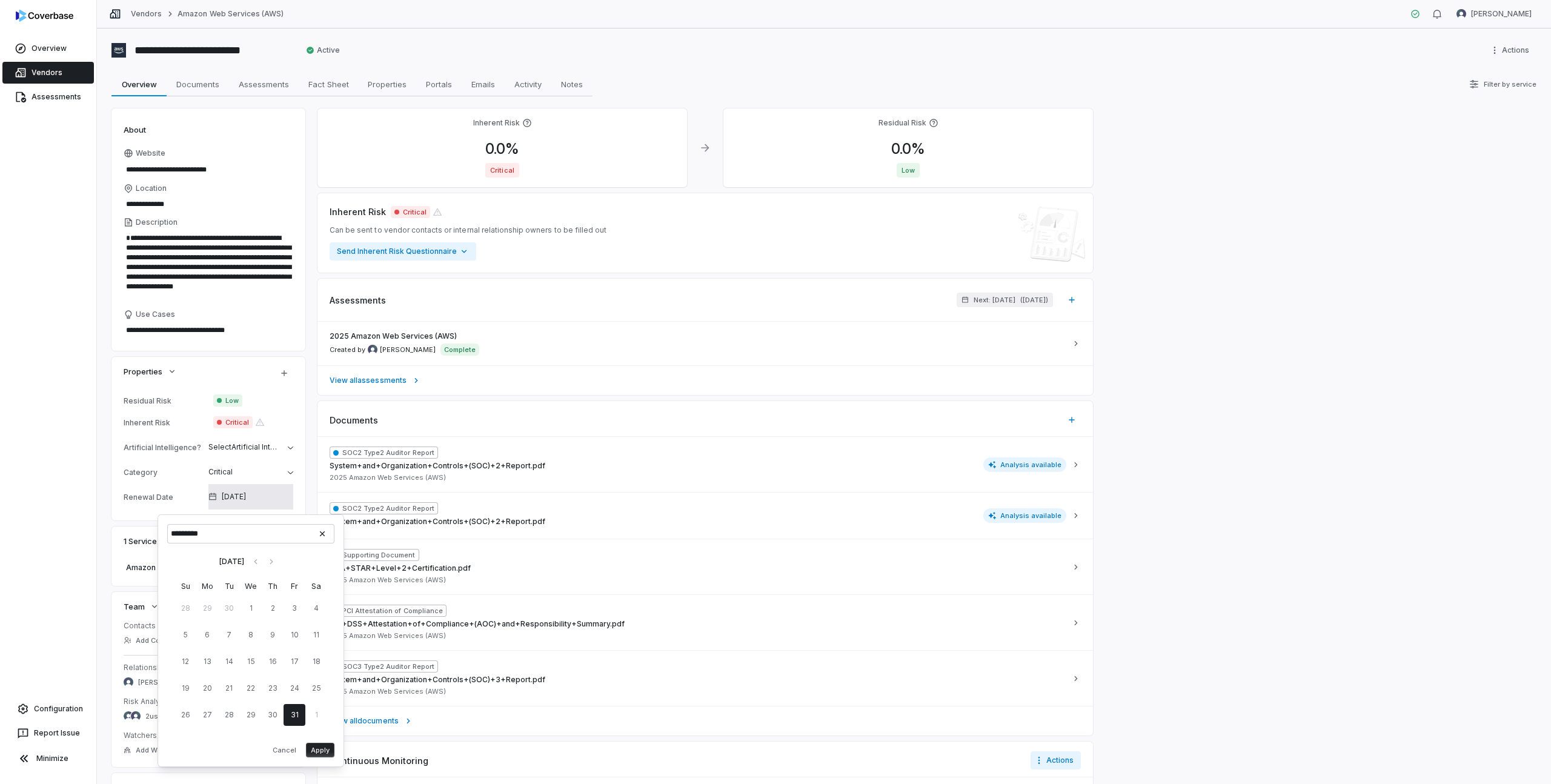
type input "*********"
click at [319, 748] on button "Apply" at bounding box center [320, 749] width 29 height 14
click at [320, 90] on span "Fact Sheet" at bounding box center [329, 84] width 50 height 15
type textarea "*"
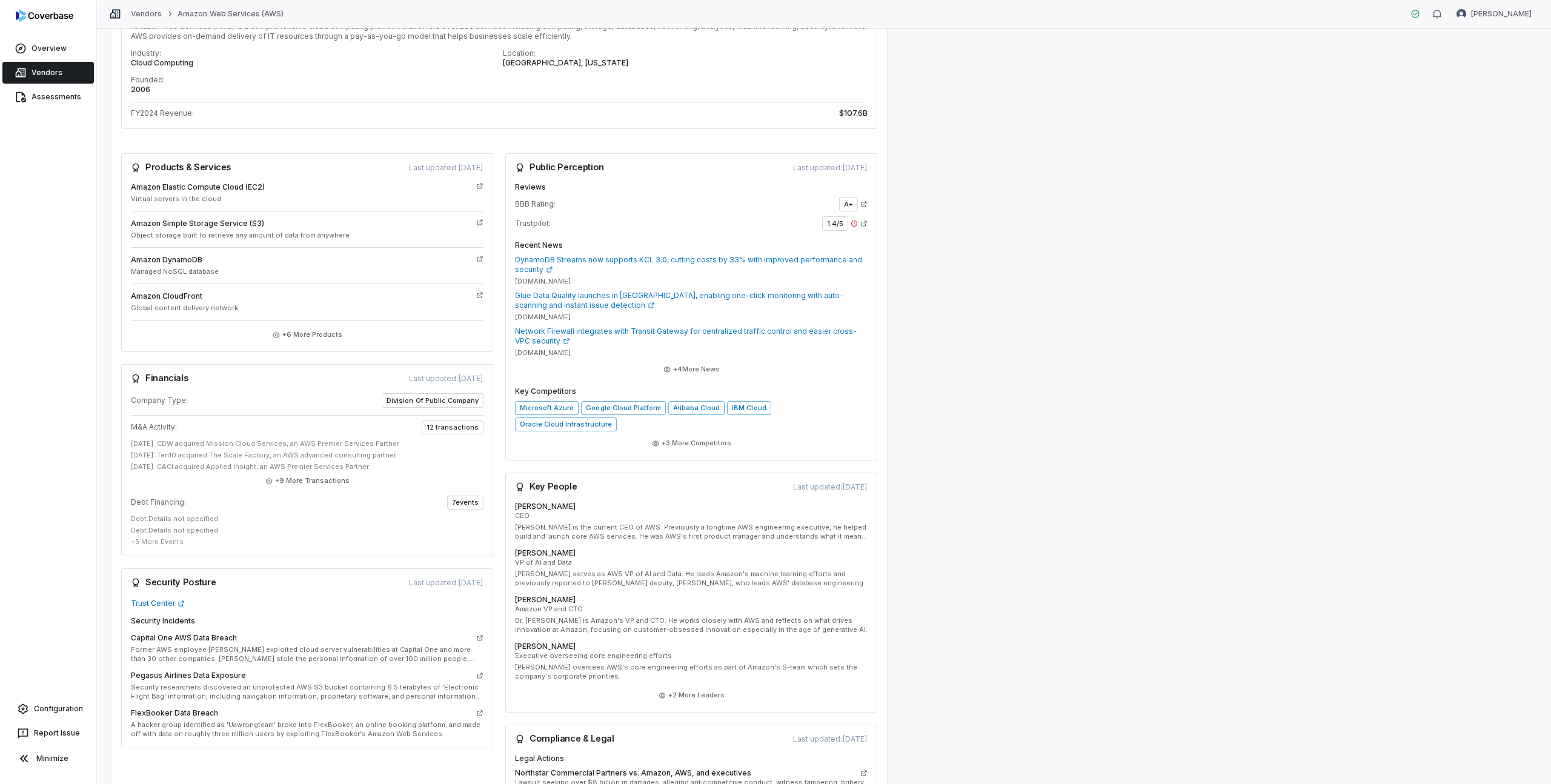
scroll to position [306, 0]
